Goal: Contribute content: Add original content to the website for others to see

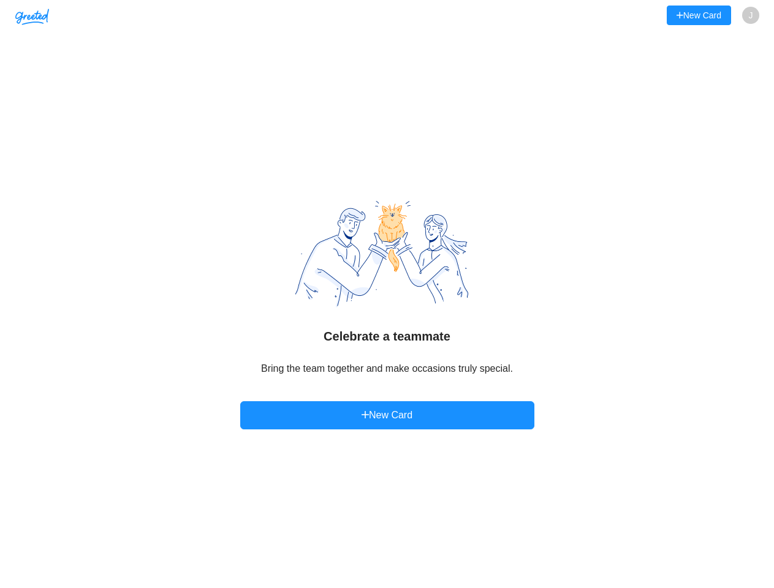
click at [387, 294] on img at bounding box center [387, 254] width 184 height 108
click at [32, 16] on img "button" at bounding box center [32, 17] width 34 height 17
click at [698, 15] on button "New Card" at bounding box center [699, 16] width 64 height 20
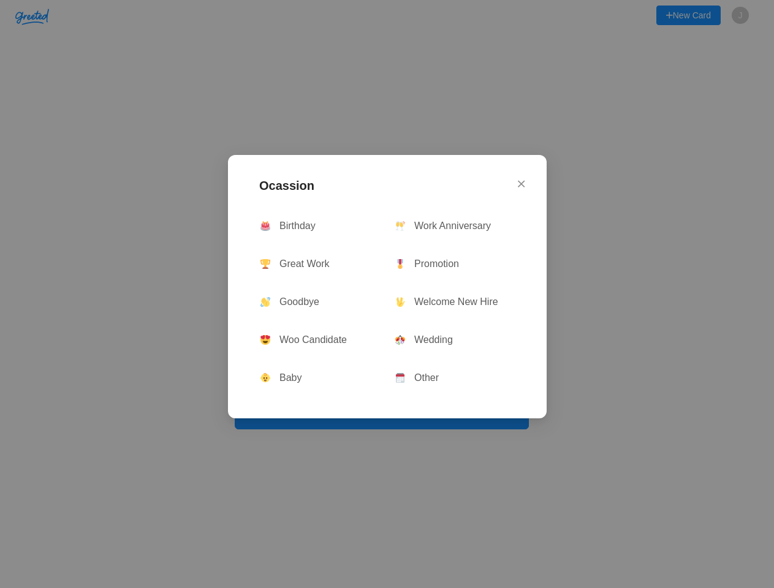
click at [751, 16] on div "Ocassion Birthday Work Anniversary Great Work Promotion Goodbye Welcome New Hir…" at bounding box center [387, 294] width 774 height 588
click at [387, 416] on div "Ocassion 🎂 Birthday 🥂 Work Anniversary 🏆 Great Work 🎖 Promotion 👋 Goodbye 🖖 Wel…" at bounding box center [387, 294] width 774 height 588
